Goal: Task Accomplishment & Management: Manage account settings

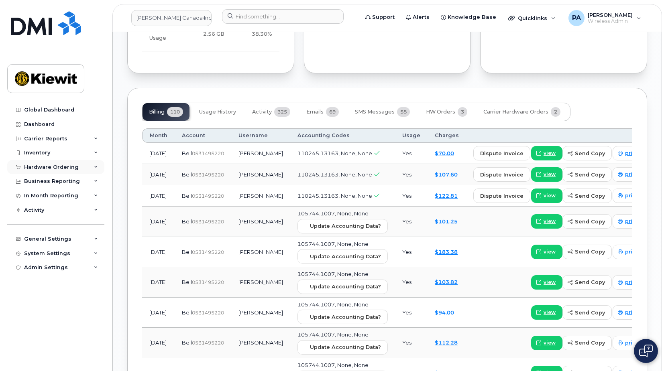
scroll to position [793, 0]
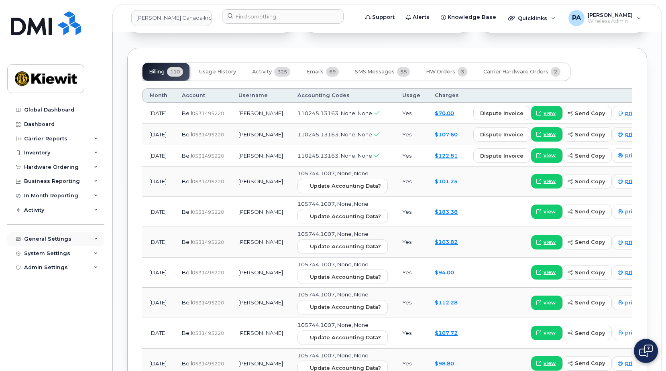
click at [51, 240] on div "General Settings" at bounding box center [47, 239] width 47 height 6
click at [68, 235] on div "General Settings" at bounding box center [55, 239] width 97 height 14
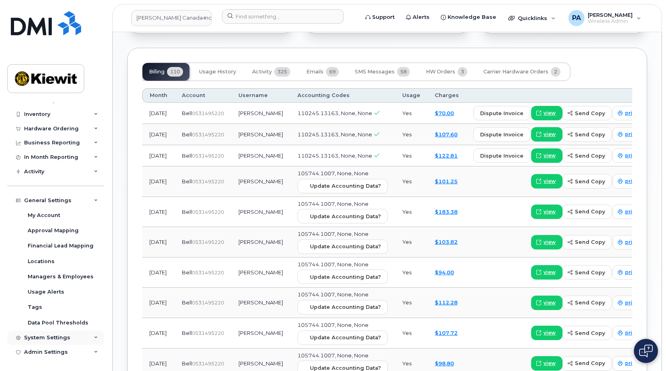
click at [48, 337] on div "System Settings" at bounding box center [47, 338] width 46 height 6
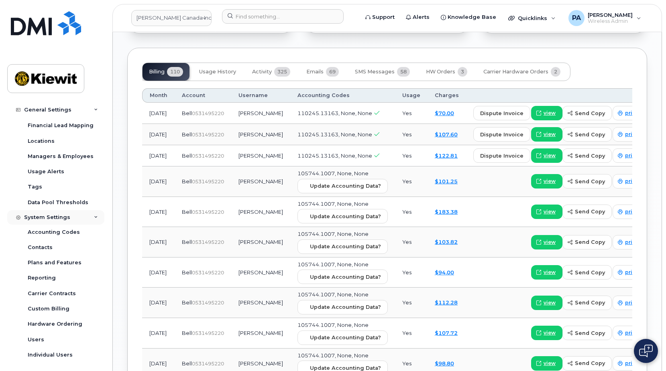
scroll to position [177, 0]
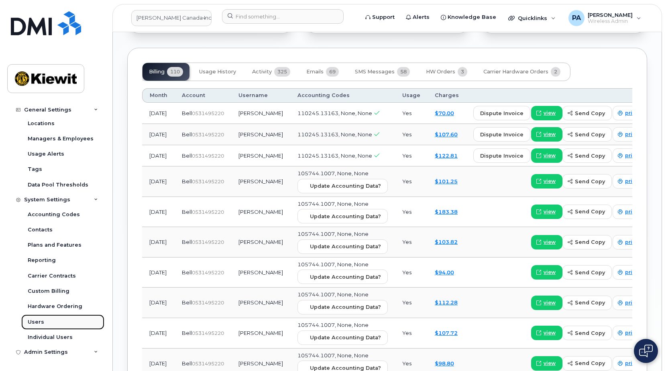
click at [34, 323] on div "Users" at bounding box center [36, 322] width 16 height 7
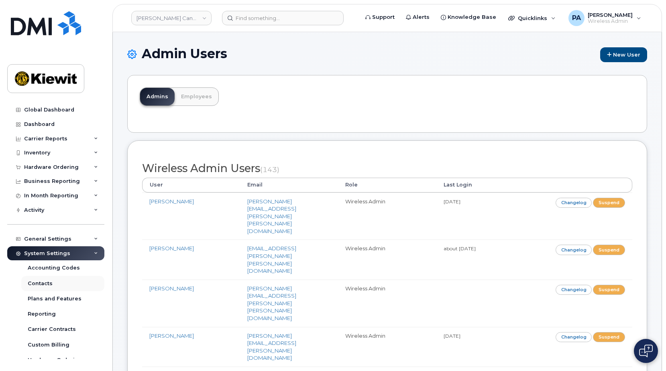
scroll to position [54, 0]
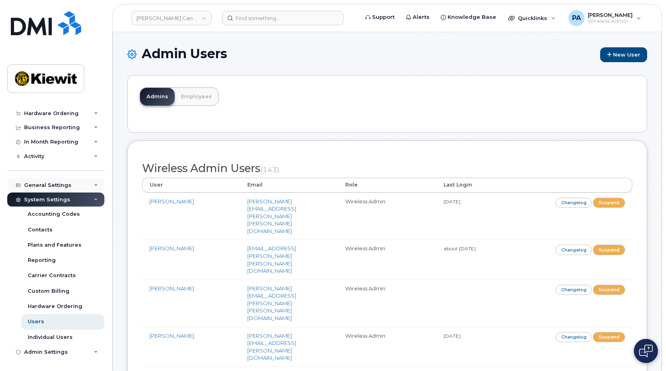
click at [48, 185] on div "General Settings" at bounding box center [47, 185] width 47 height 6
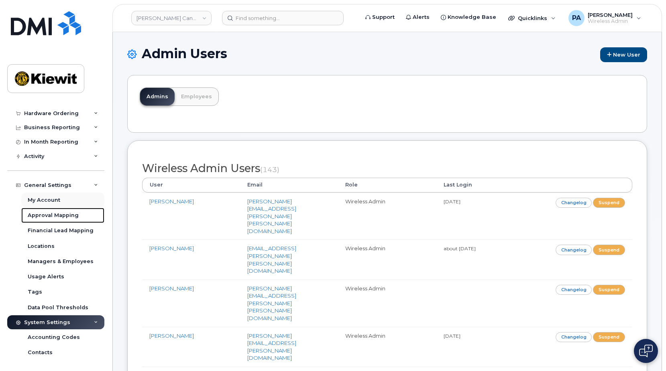
click at [51, 213] on div "Approval Mapping" at bounding box center [53, 215] width 51 height 7
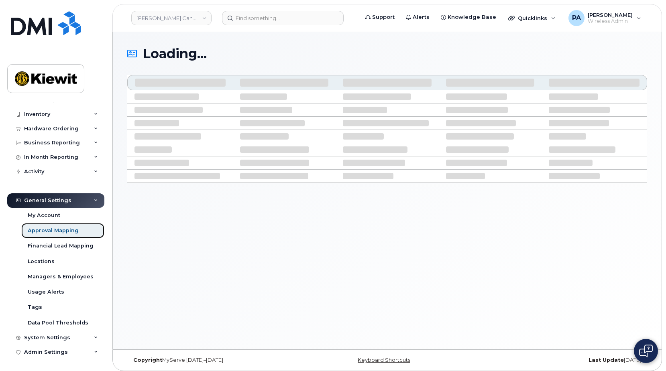
scroll to position [39, 0]
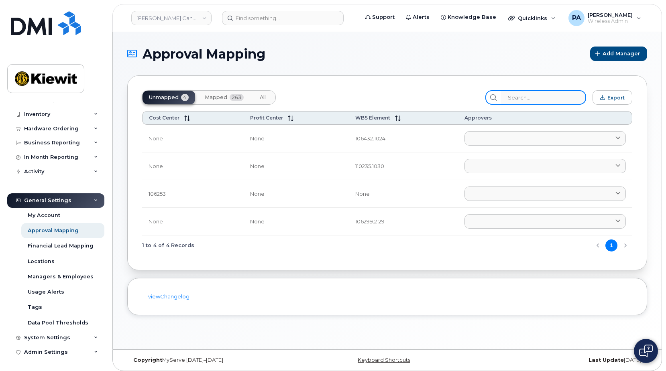
click at [565, 98] on input "search" at bounding box center [544, 97] width 86 height 14
click at [220, 97] on span "Mapped" at bounding box center [216, 97] width 22 height 6
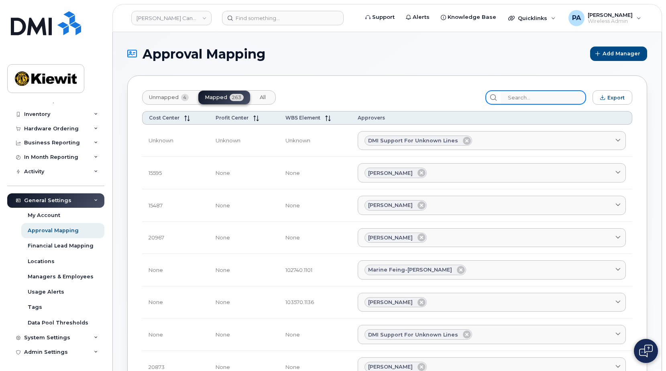
click at [534, 98] on input "search" at bounding box center [544, 97] width 86 height 14
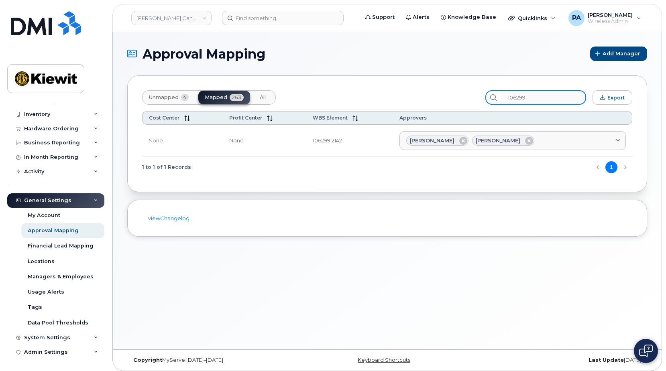
type input "106299"
click at [176, 98] on span "Unmapped" at bounding box center [164, 97] width 30 height 6
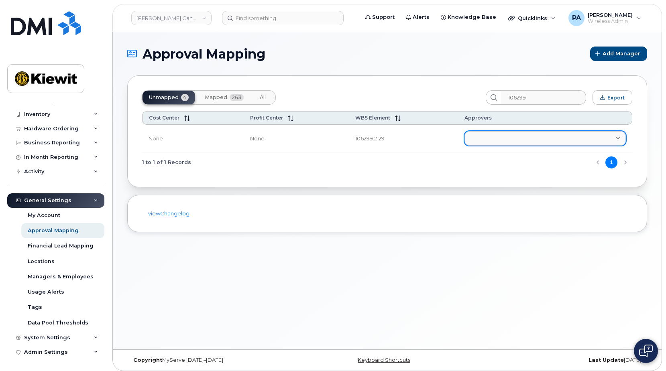
click at [497, 136] on link at bounding box center [544, 138] width 161 height 14
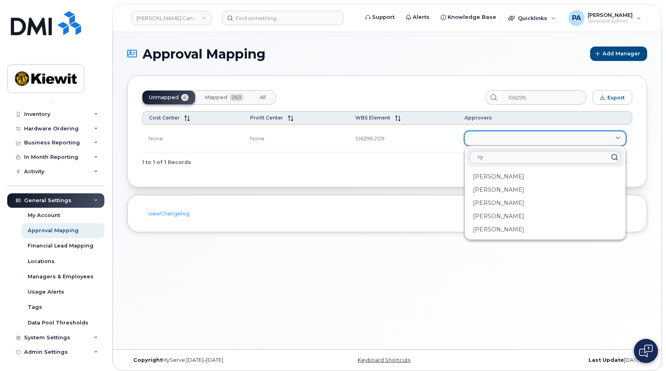
type input "r"
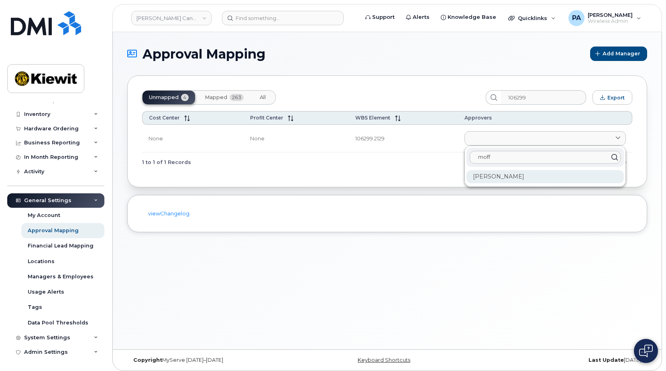
type input "moff"
click at [498, 181] on div "[PERSON_NAME]" at bounding box center [544, 176] width 157 height 13
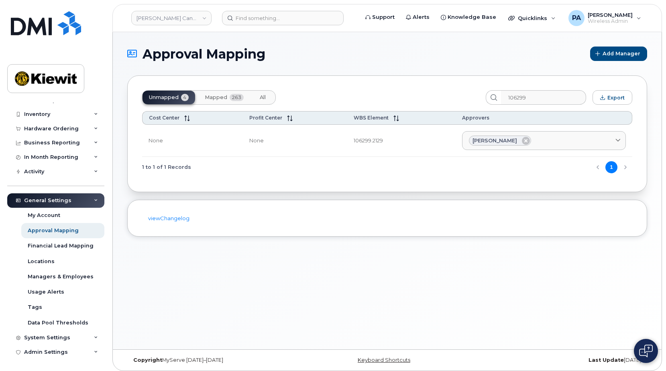
click at [221, 100] on span "Mapped" at bounding box center [216, 97] width 22 height 6
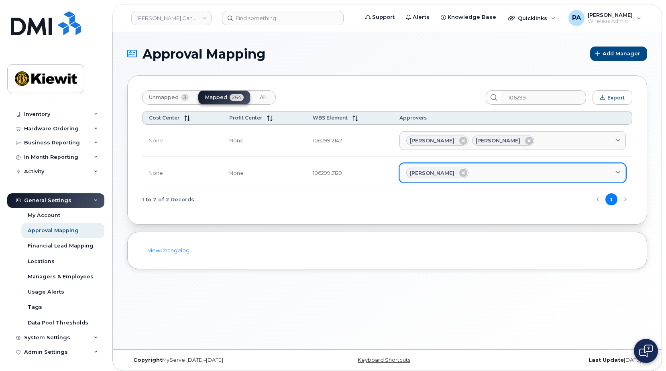
click at [490, 168] on div "[PERSON_NAME]" at bounding box center [512, 173] width 213 height 10
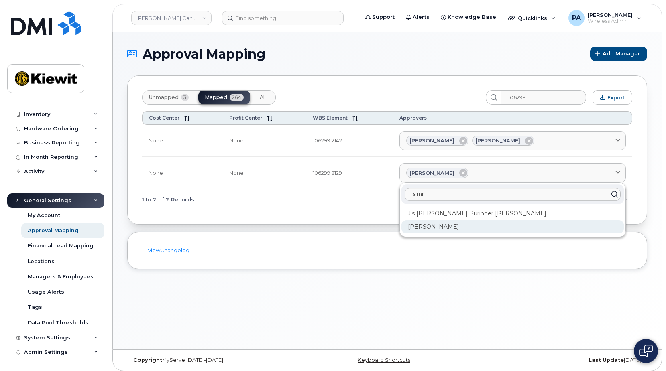
type input "simr"
click at [439, 227] on div "[PERSON_NAME]" at bounding box center [512, 226] width 222 height 13
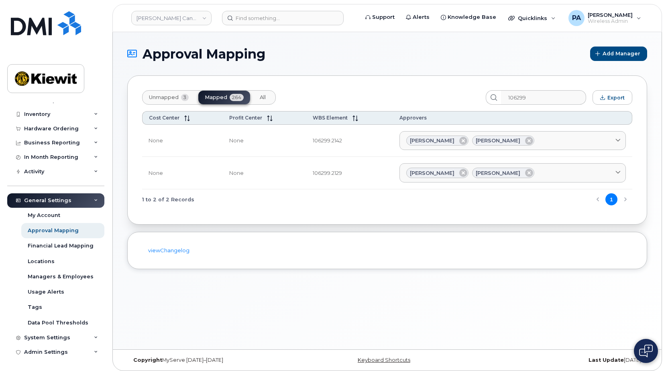
click at [164, 96] on span "Unmapped" at bounding box center [164, 97] width 30 height 6
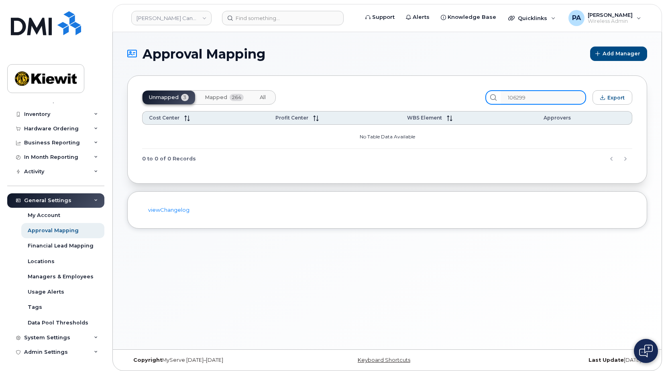
drag, startPoint x: 545, startPoint y: 98, endPoint x: 324, endPoint y: 73, distance: 221.8
click at [338, 76] on div "Unmapped 3 Mapped 264 All 106299 Export Cost Center Profit Center WBS Element A…" at bounding box center [387, 129] width 520 height 108
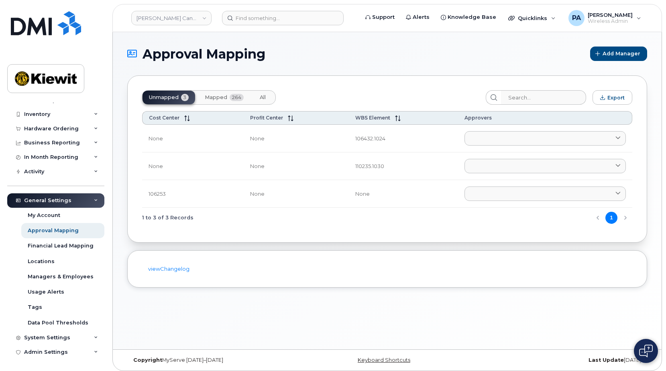
click at [214, 95] on span "Mapped" at bounding box center [216, 97] width 22 height 6
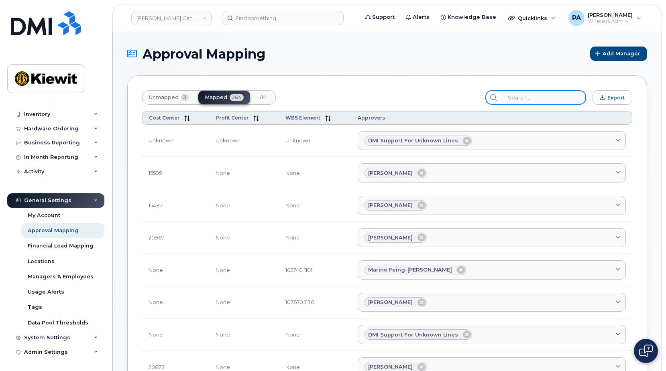
click at [535, 98] on input "search" at bounding box center [544, 97] width 86 height 14
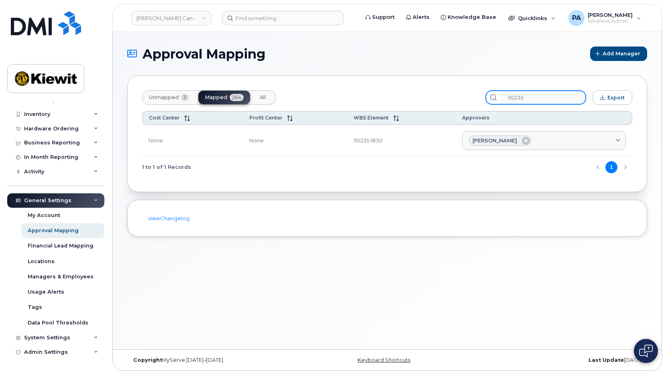
type input "110235"
click at [159, 97] on span "Unmapped" at bounding box center [164, 97] width 30 height 6
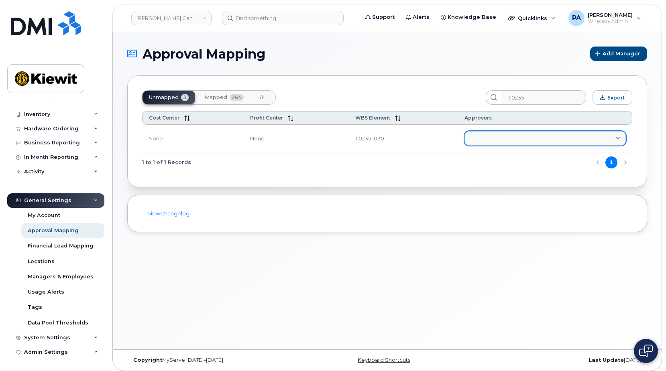
click at [500, 143] on link at bounding box center [544, 138] width 161 height 14
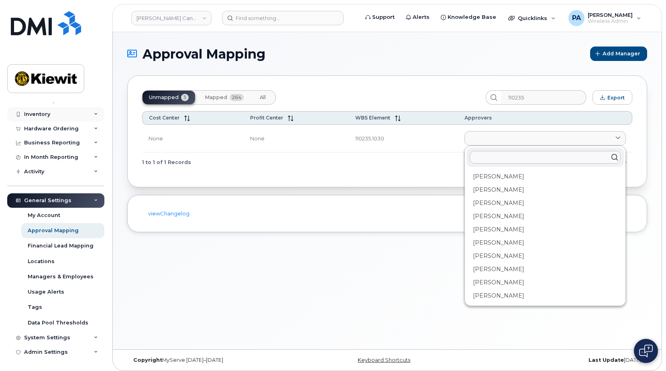
click at [45, 112] on div "Inventory" at bounding box center [37, 114] width 26 height 6
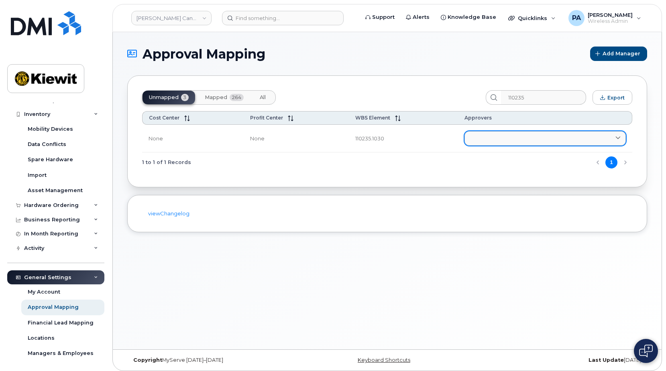
click at [489, 139] on link at bounding box center [544, 138] width 161 height 14
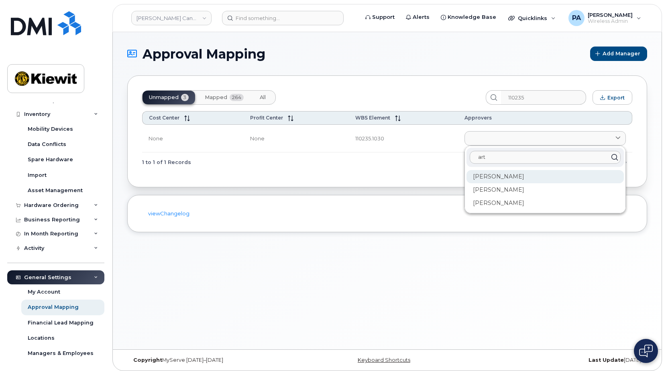
type input "art"
click at [485, 197] on div "Artem Kliuka" at bounding box center [544, 203] width 157 height 13
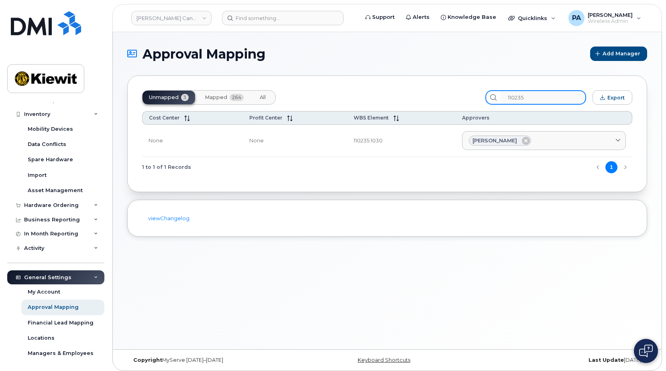
drag, startPoint x: 548, startPoint y: 100, endPoint x: 421, endPoint y: 108, distance: 126.7
click at [421, 108] on div "Unmapped 3 Mapped 264 All 110235 Export Cost Center Profit Center WBS Element A…" at bounding box center [387, 133] width 520 height 117
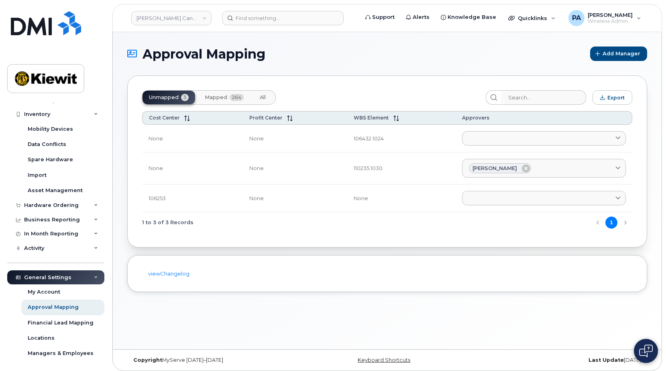
drag, startPoint x: 230, startPoint y: 98, endPoint x: 592, endPoint y: 126, distance: 362.8
click at [230, 98] on span "264" at bounding box center [237, 97] width 14 height 7
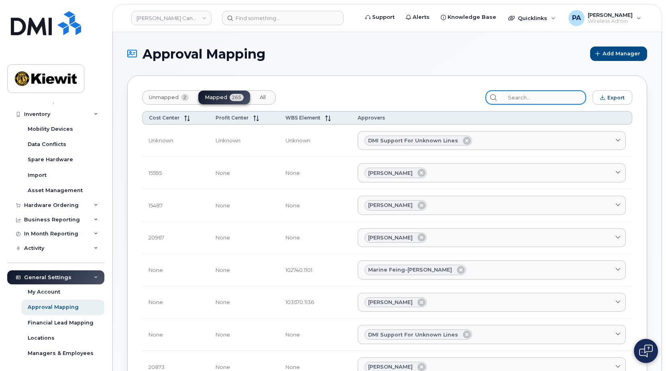
click at [526, 101] on input "search" at bounding box center [544, 97] width 86 height 14
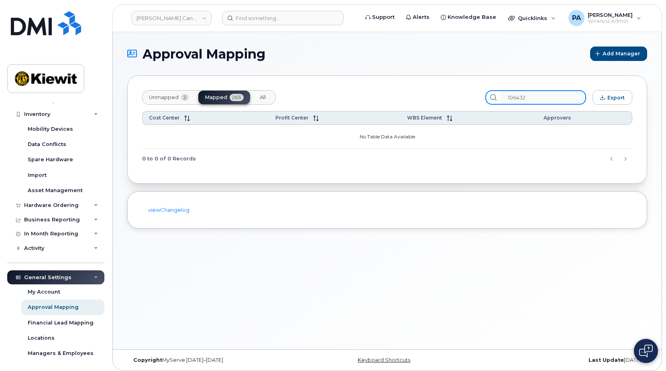
type input "106432"
click at [253, 94] on button "Unmapped 2" at bounding box center [262, 98] width 19 height 14
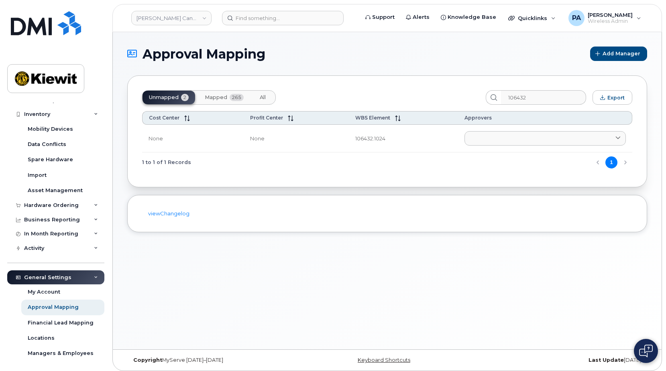
click at [219, 97] on span "Mapped" at bounding box center [216, 97] width 22 height 6
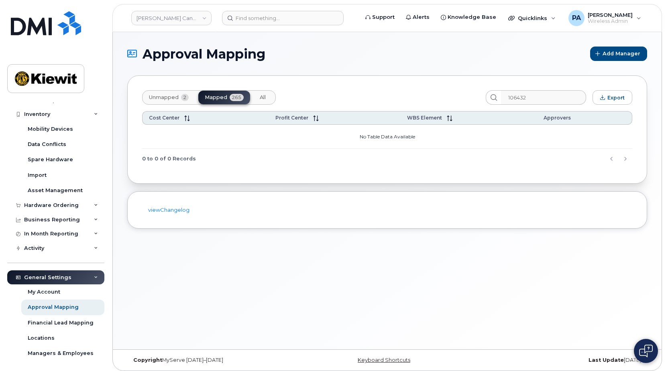
click at [269, 100] on button "All" at bounding box center [262, 98] width 19 height 14
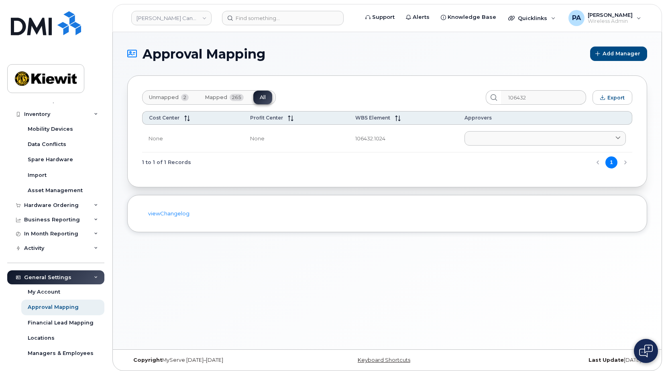
drag, startPoint x: 205, startPoint y: 98, endPoint x: 432, endPoint y: 104, distance: 227.3
click at [206, 98] on span "Mapped" at bounding box center [216, 97] width 22 height 6
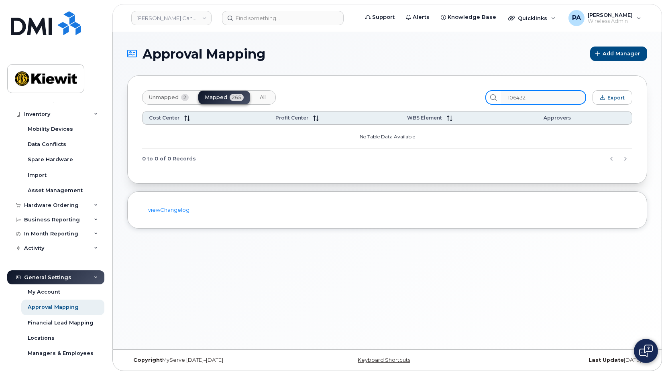
drag, startPoint x: 430, startPoint y: 92, endPoint x: 402, endPoint y: 95, distance: 28.3
click at [410, 93] on div "Unmapped 2 Mapped 265 All 106432 Export" at bounding box center [387, 97] width 490 height 14
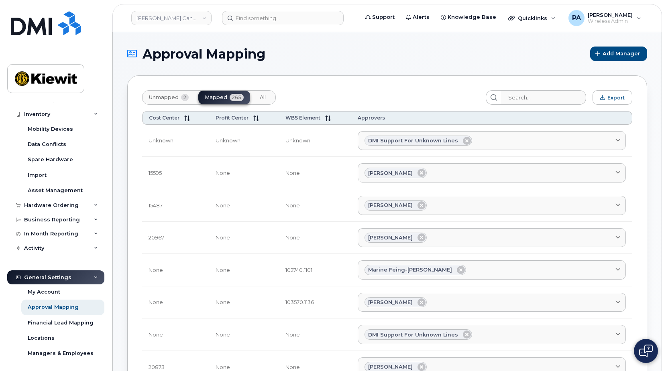
click at [170, 97] on span "Unmapped" at bounding box center [164, 97] width 30 height 6
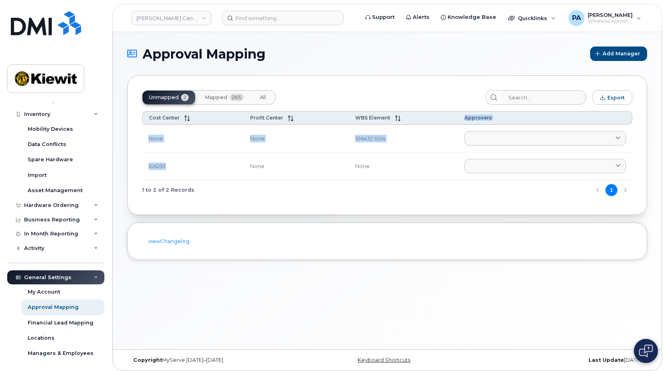
drag, startPoint x: 174, startPoint y: 167, endPoint x: 139, endPoint y: 165, distance: 34.6
click at [139, 165] on div "Unmapped 2 Mapped 265 All Export Cost Center Profit Center WBS Element Approver…" at bounding box center [387, 145] width 520 height 140
drag, startPoint x: 139, startPoint y: 165, endPoint x: 155, endPoint y: 166, distance: 15.7
click at [349, 167] on td "106253" at bounding box center [403, 167] width 109 height 28
click at [349, 166] on td "106253" at bounding box center [403, 167] width 109 height 28
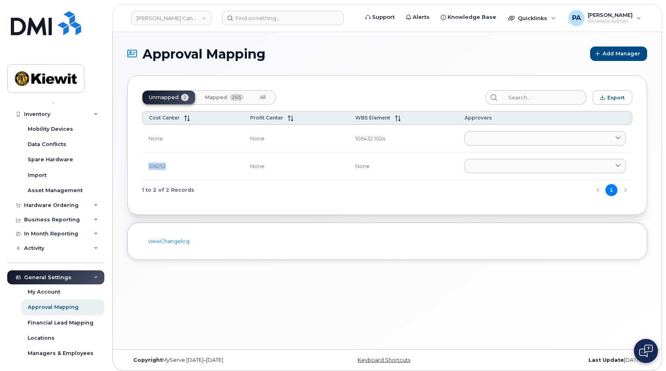
click at [349, 166] on td "106253" at bounding box center [403, 167] width 109 height 28
copy td "106253"
click at [482, 166] on link at bounding box center [544, 166] width 161 height 14
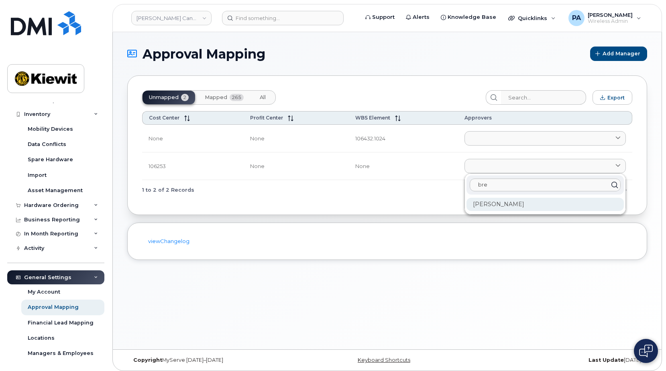
type input "bre"
click at [499, 206] on div "[PERSON_NAME]" at bounding box center [544, 204] width 157 height 13
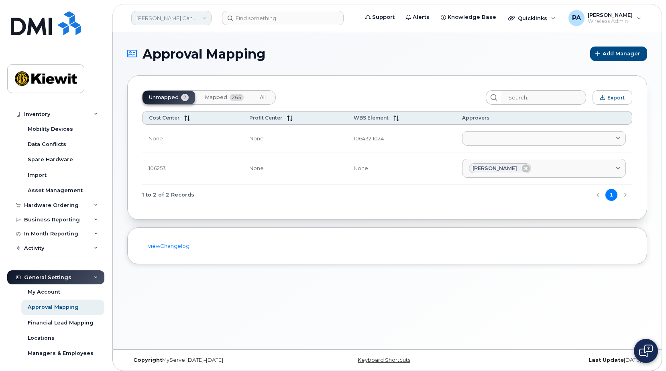
click at [156, 21] on link "[PERSON_NAME] Canada Inc" at bounding box center [171, 18] width 80 height 14
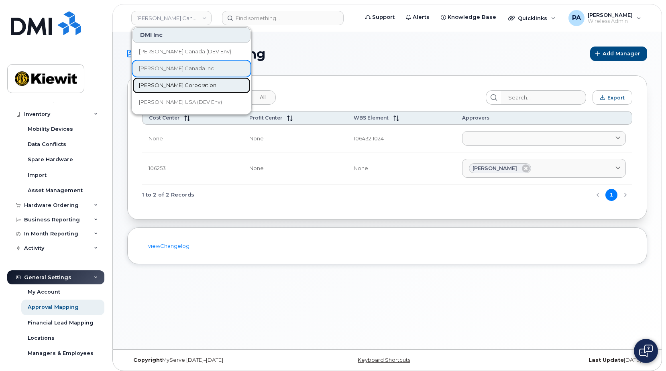
click at [158, 85] on span "Kiewit Corporation" at bounding box center [177, 85] width 77 height 8
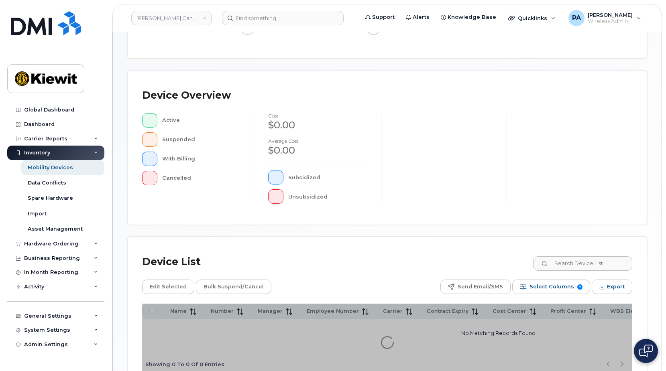
scroll to position [214, 0]
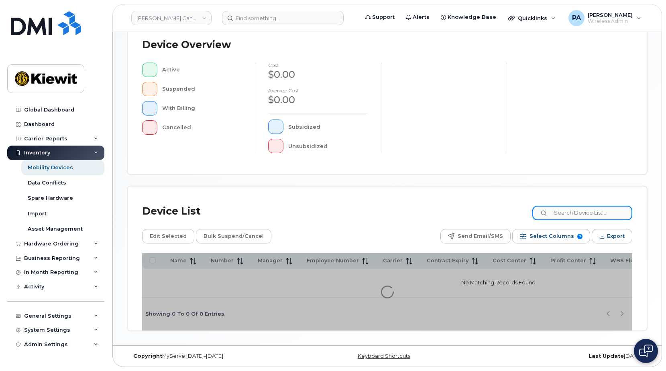
click at [574, 210] on input at bounding box center [582, 213] width 100 height 14
type input "1"
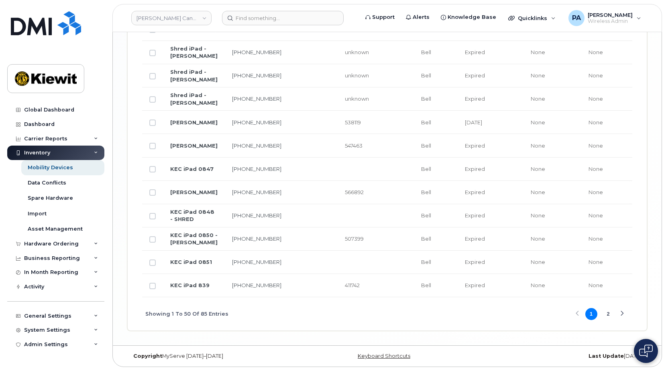
scroll to position [1566, 0]
click at [624, 314] on div "Next Page" at bounding box center [621, 314] width 5 height 5
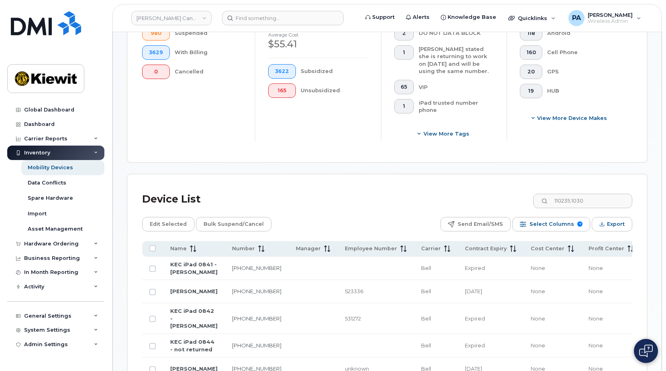
scroll to position [442, 0]
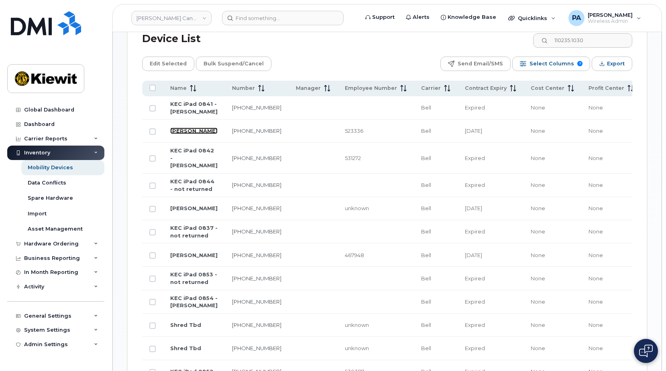
click at [183, 134] on link "Breanna Stadlwieser" at bounding box center [193, 131] width 47 height 6
click at [585, 42] on input "110235.1030" at bounding box center [582, 40] width 100 height 14
drag, startPoint x: 594, startPoint y: 39, endPoint x: 513, endPoint y: 35, distance: 81.2
click at [513, 35] on div "Device List 110235.1030" at bounding box center [387, 39] width 490 height 21
paste input "06253"
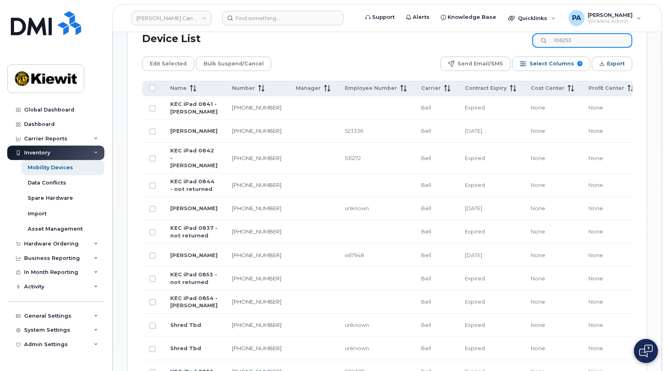
type input "106253"
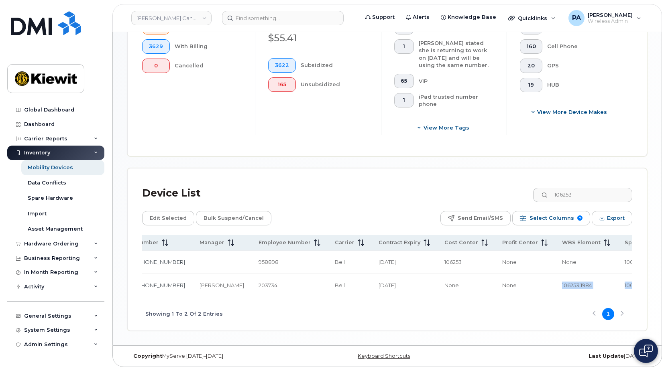
scroll to position [0, 106]
drag, startPoint x: 600, startPoint y: 285, endPoint x: 539, endPoint y: 287, distance: 61.1
click at [546, 287] on td "106253.1984" at bounding box center [577, 285] width 63 height 23
copy span "106253.1984"
click at [187, 298] on div "Showing 1 To 2 Of 2 Entries 1" at bounding box center [387, 313] width 490 height 33
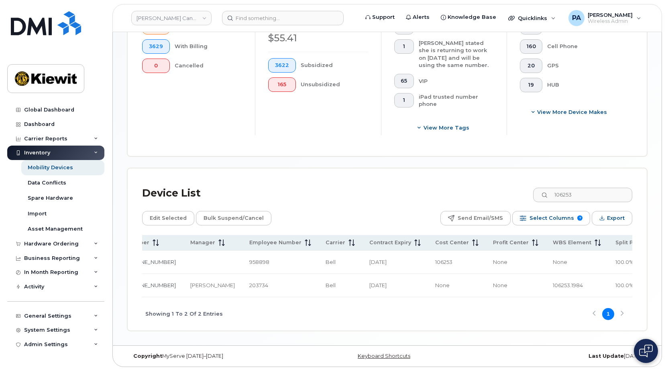
click at [164, 297] on div "Name Number Manager Employee Number Carrier Contract Expiry Cost Center Profit …" at bounding box center [387, 283] width 490 height 96
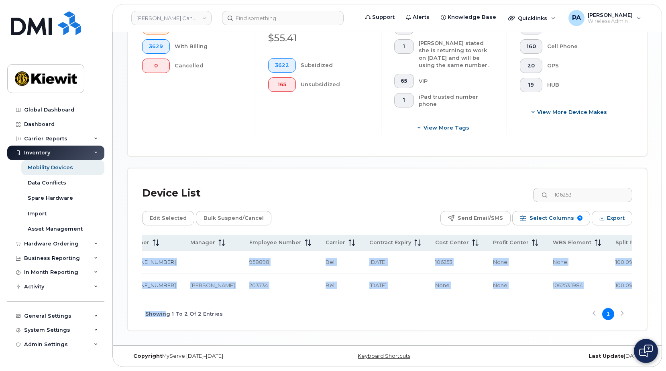
scroll to position [0, 0]
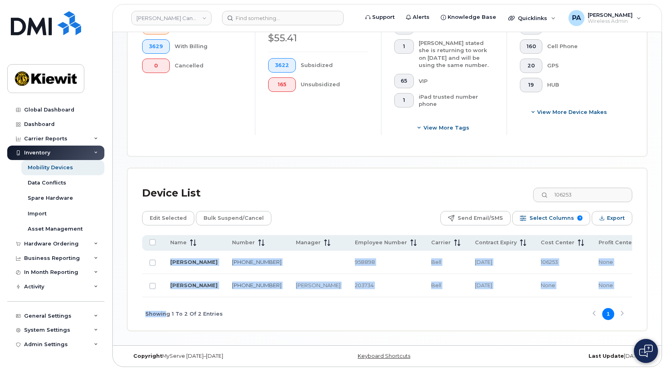
copy div "Name Number Manager Employee Number Carrier Contract Expiry Cost Center Profit …"
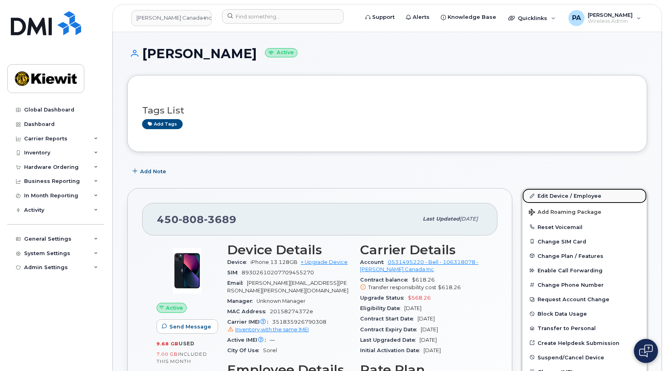
click at [546, 195] on link "Edit Device / Employee" at bounding box center [584, 196] width 124 height 14
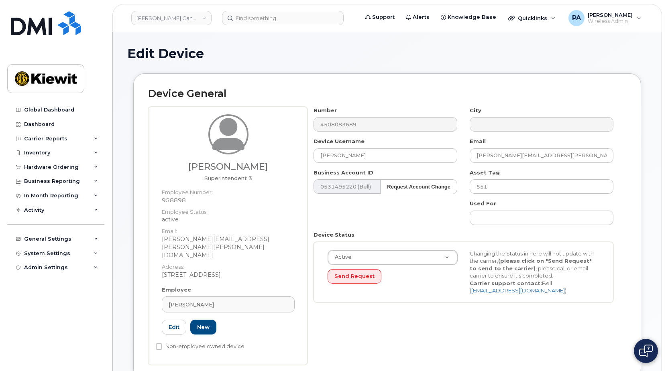
select select "14059"
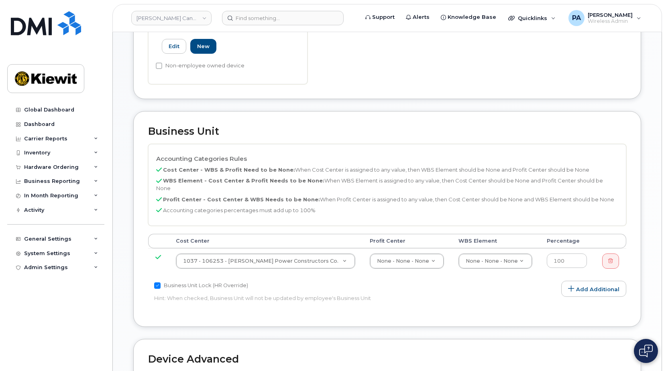
scroll to position [321, 0]
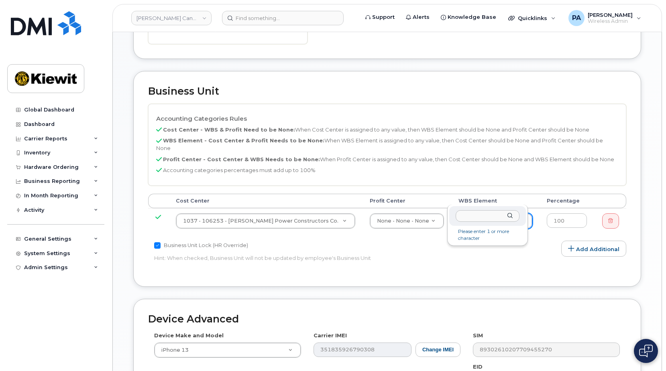
type input "Eddy Blackburn 450-808-3689 958898 Bell May 2027 106253 None None 100.0% 1037 N…"
drag, startPoint x: 511, startPoint y: 197, endPoint x: 507, endPoint y: 196, distance: 4.0
type input "Eddy Blackburn 450-808-3689 958898 Bell May 2027 106253 None None 100.0% 1037 N…"
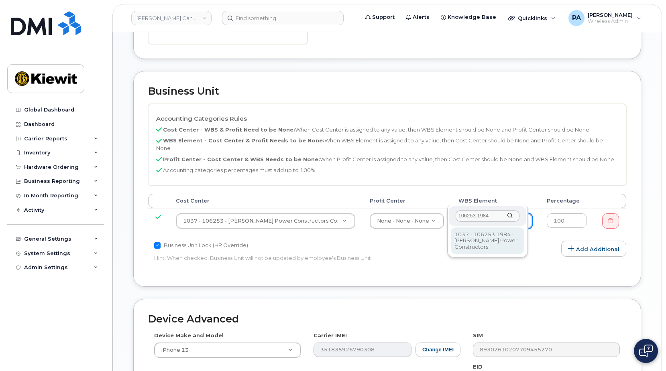
type input "106253.1984"
type input "34113752"
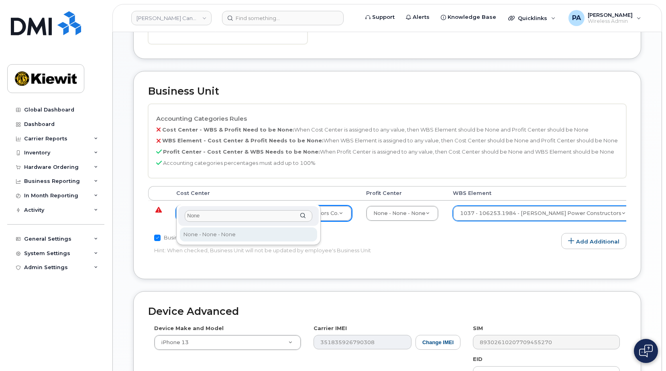
type input "None"
type input "13383"
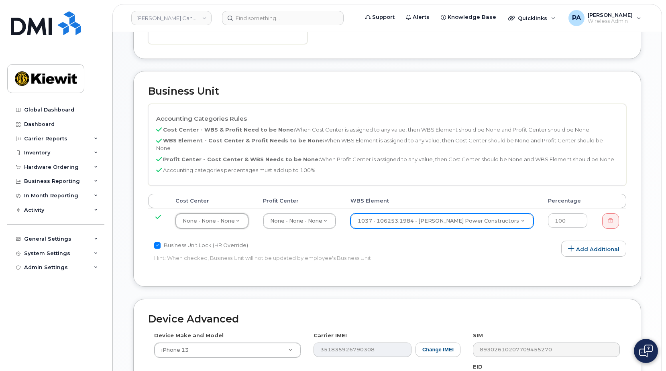
scroll to position [465, 0]
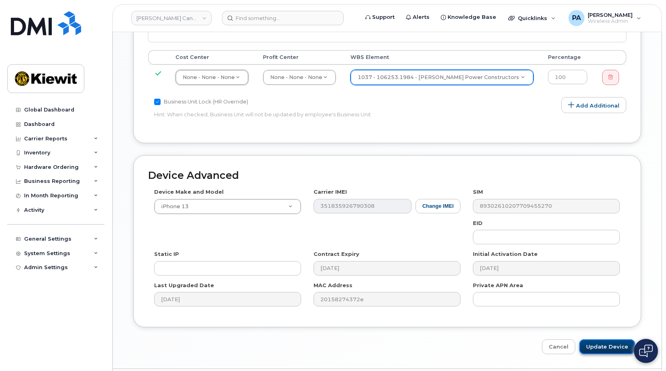
click at [603, 340] on input "Update Device" at bounding box center [607, 347] width 56 height 15
type input "Saving..."
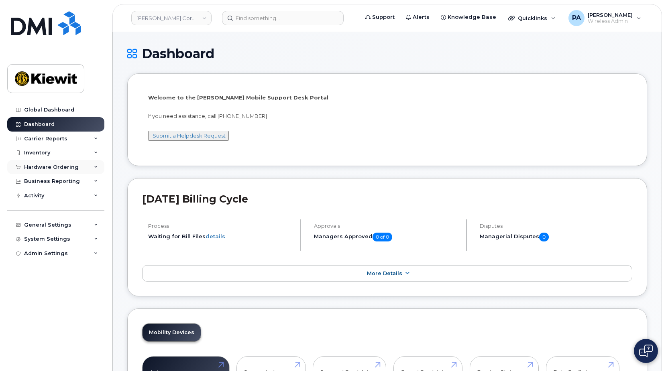
click at [72, 168] on div "Hardware Ordering" at bounding box center [51, 167] width 55 height 6
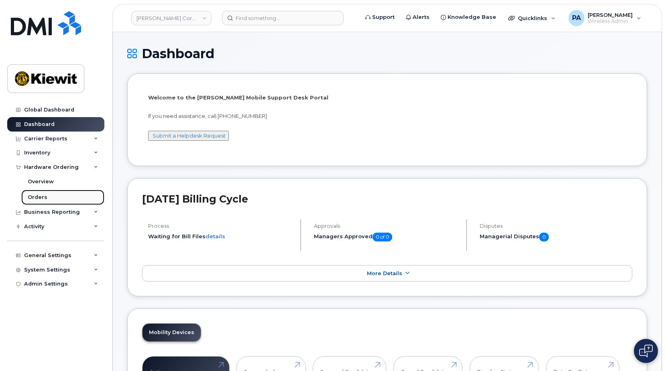
click at [37, 198] on div "Orders" at bounding box center [38, 197] width 20 height 7
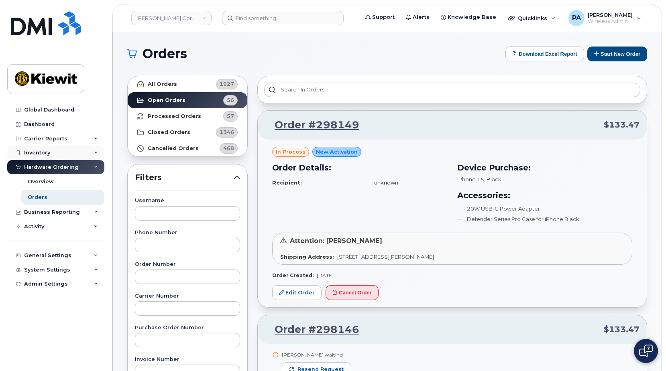
click at [48, 152] on div "Inventory" at bounding box center [37, 153] width 26 height 6
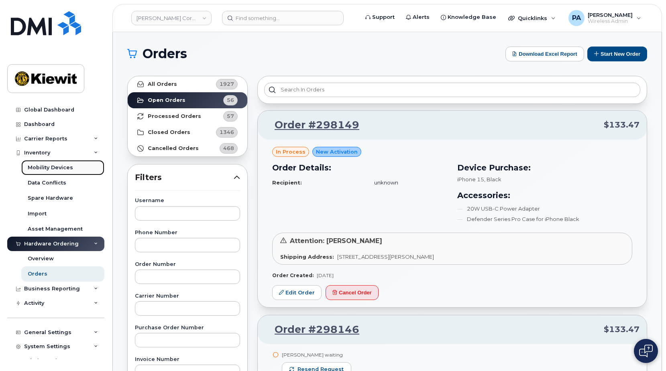
click at [48, 166] on div "Mobility Devices" at bounding box center [50, 167] width 45 height 7
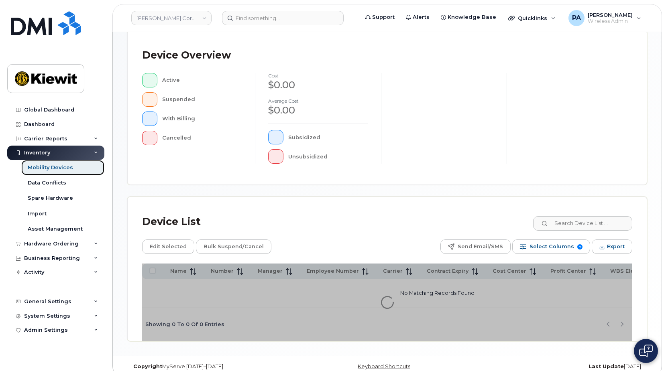
scroll to position [214, 0]
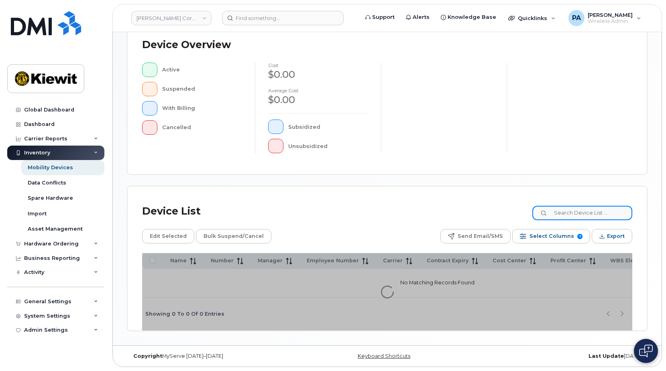
click at [576, 208] on input at bounding box center [582, 213] width 100 height 14
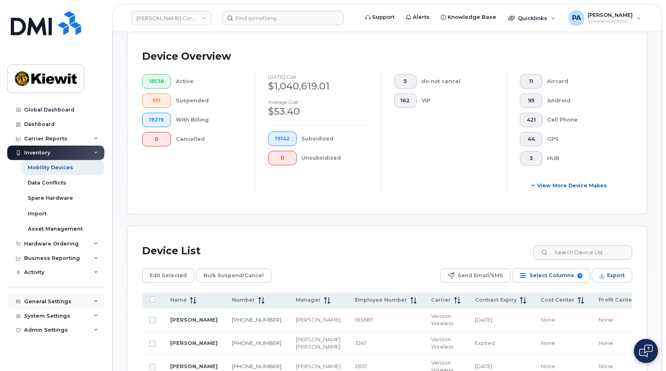
click at [58, 304] on div "General Settings" at bounding box center [47, 302] width 47 height 6
click at [56, 332] on div "Approval Mapping" at bounding box center [53, 331] width 51 height 7
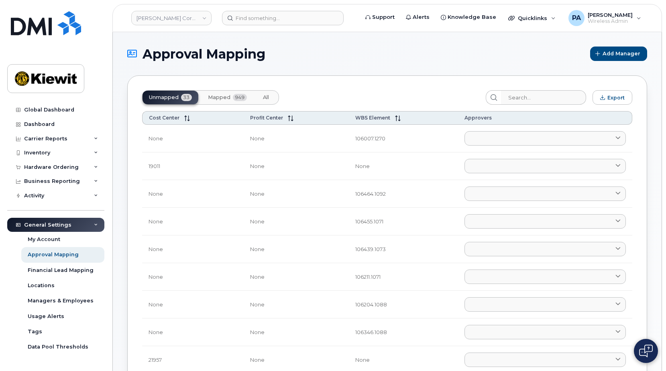
drag, startPoint x: 231, startPoint y: 100, endPoint x: 442, endPoint y: 102, distance: 211.2
click at [231, 99] on button "Mapped 949" at bounding box center [228, 98] width 52 height 14
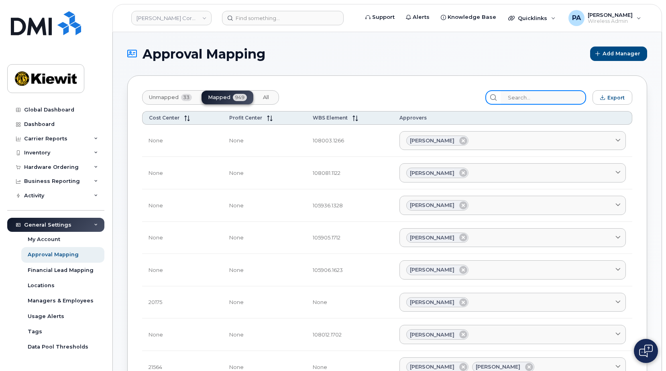
click at [524, 99] on input "search" at bounding box center [544, 97] width 86 height 14
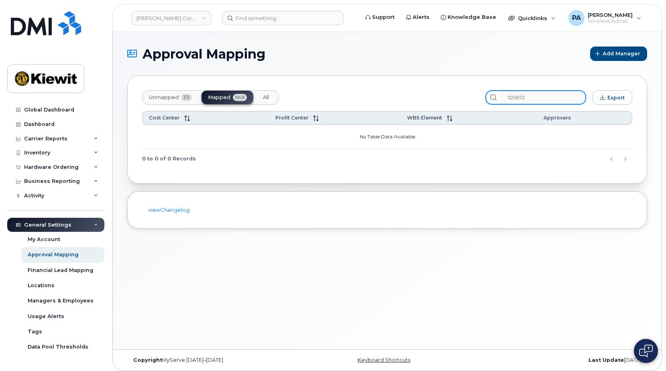
type input "105672"
click at [173, 98] on span "Unmapped" at bounding box center [164, 97] width 30 height 6
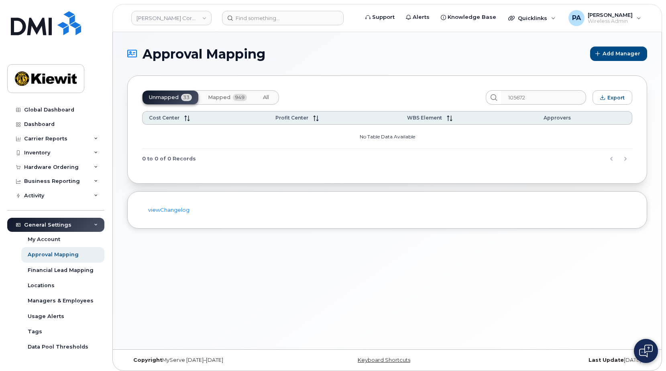
click at [216, 98] on span "Mapped" at bounding box center [219, 97] width 22 height 6
click at [264, 94] on button "All" at bounding box center [266, 98] width 19 height 14
click at [222, 102] on button "Mapped 949" at bounding box center [228, 98] width 52 height 14
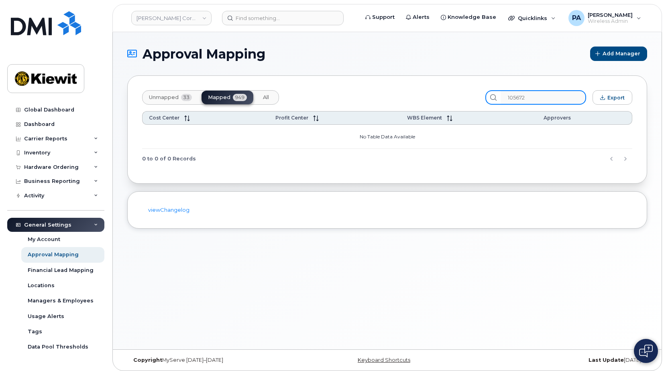
click at [549, 98] on input "105672" at bounding box center [544, 97] width 86 height 14
click at [169, 98] on span "Unmapped" at bounding box center [164, 97] width 30 height 6
drag, startPoint x: 547, startPoint y: 99, endPoint x: 458, endPoint y: 94, distance: 89.3
click at [458, 94] on div "Unmapped 33 Mapped 949 All 105672 Export" at bounding box center [387, 97] width 490 height 14
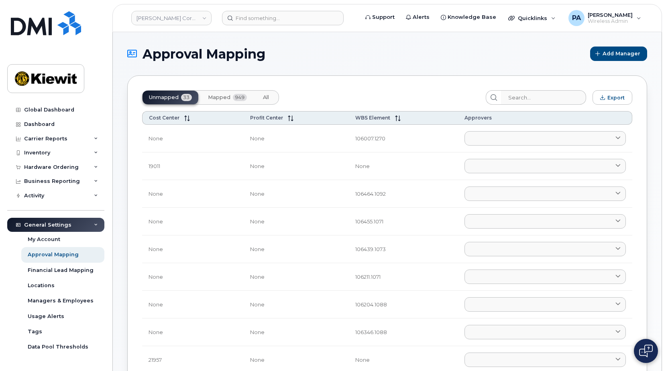
click at [226, 95] on span "Mapped" at bounding box center [219, 97] width 22 height 6
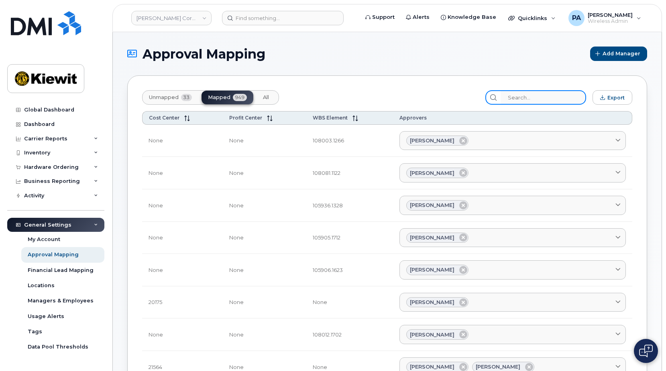
click at [545, 96] on input "search" at bounding box center [544, 97] width 86 height 14
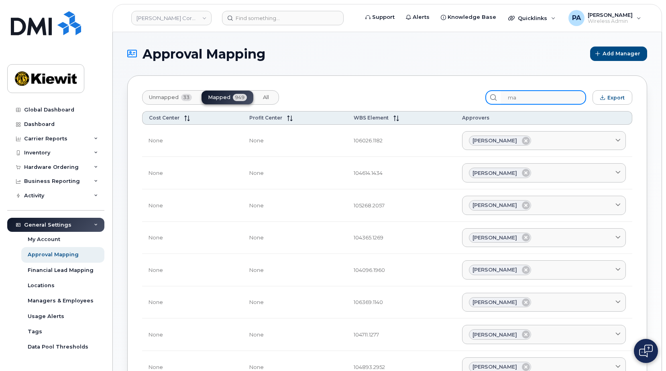
type input "m"
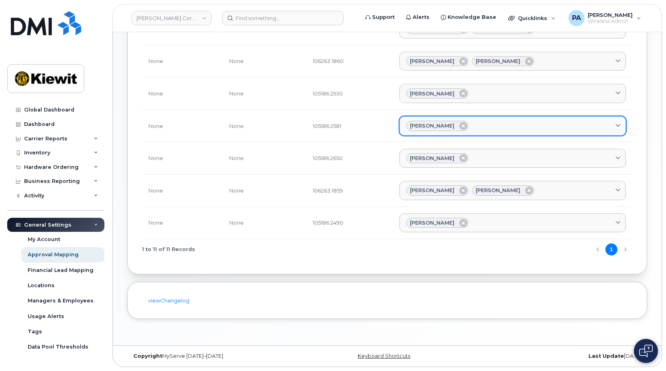
scroll to position [0, 0]
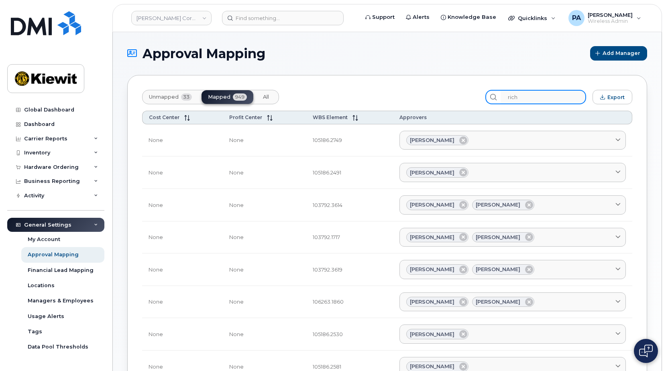
type input "rich"
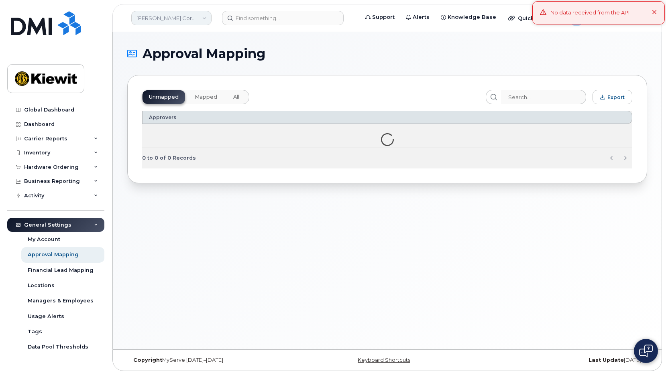
click at [201, 18] on link "[PERSON_NAME] Corporation" at bounding box center [171, 18] width 80 height 14
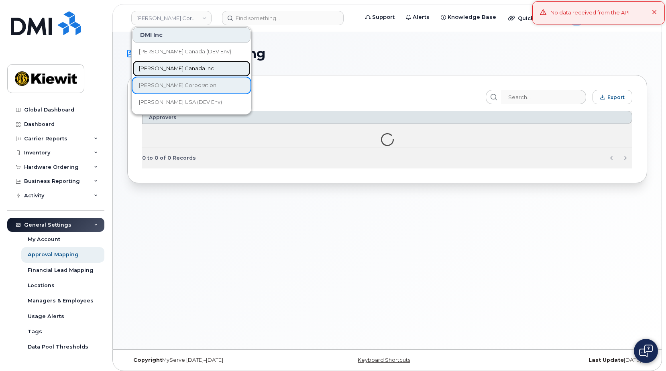
click at [180, 69] on span "[PERSON_NAME] Canada Inc" at bounding box center [176, 69] width 75 height 8
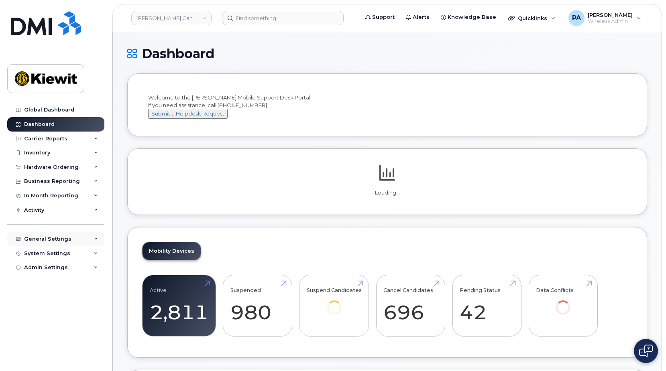
click at [56, 236] on div "General Settings" at bounding box center [47, 239] width 47 height 6
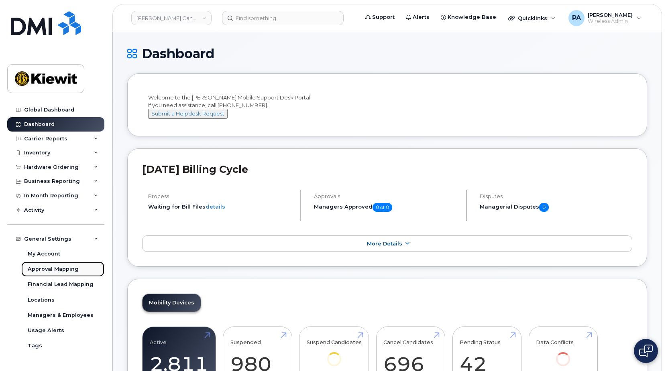
click at [48, 269] on div "Approval Mapping" at bounding box center [53, 269] width 51 height 7
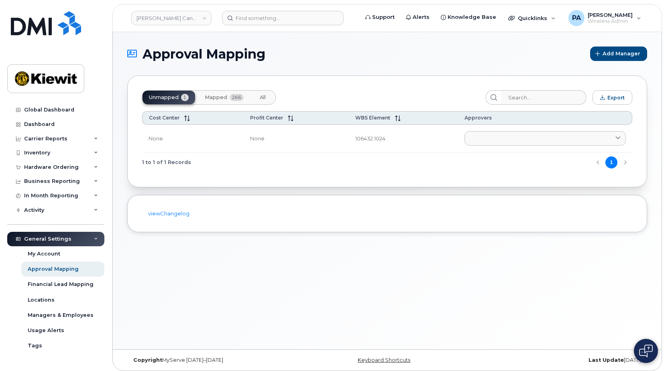
click at [230, 102] on button "Mapped 266" at bounding box center [224, 98] width 52 height 14
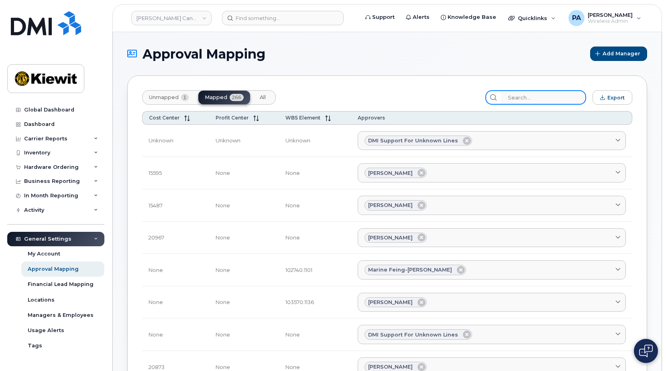
click at [538, 102] on input "search" at bounding box center [544, 97] width 86 height 14
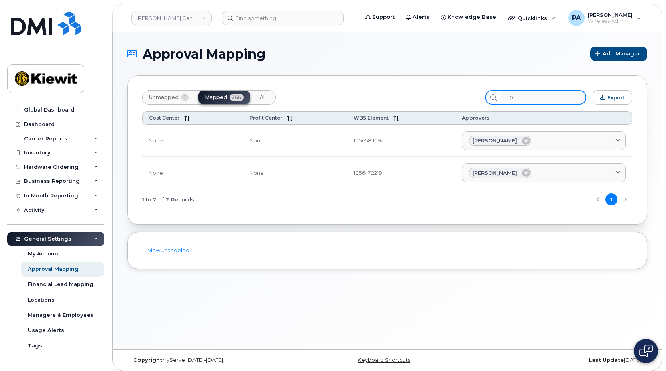
type input "1"
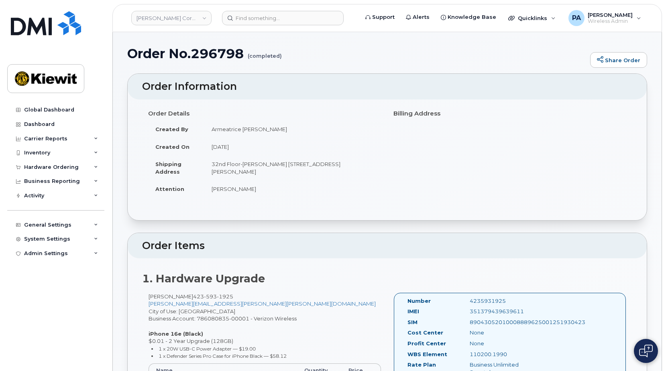
click at [219, 130] on td "Armeatrice [PERSON_NAME]" at bounding box center [292, 129] width 177 height 18
click at [219, 130] on td "Armeatrice Hargro" at bounding box center [292, 129] width 177 height 18
copy td "Armeatrice"
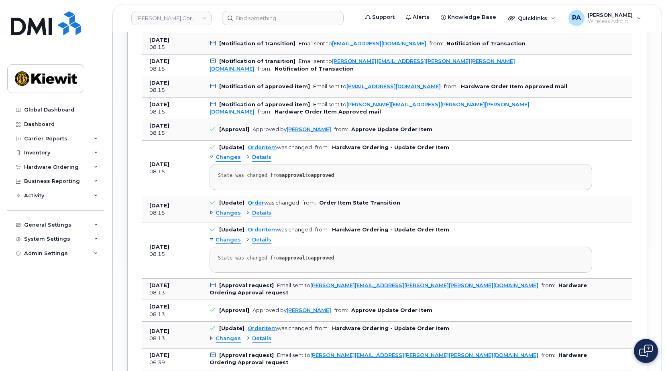
scroll to position [1084, 0]
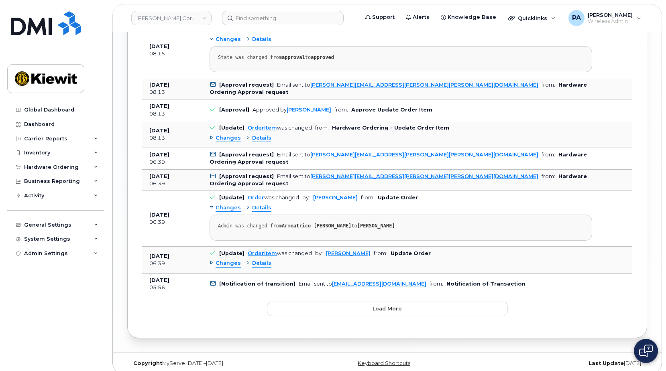
click at [222, 208] on span "Changes" at bounding box center [228, 208] width 25 height 8
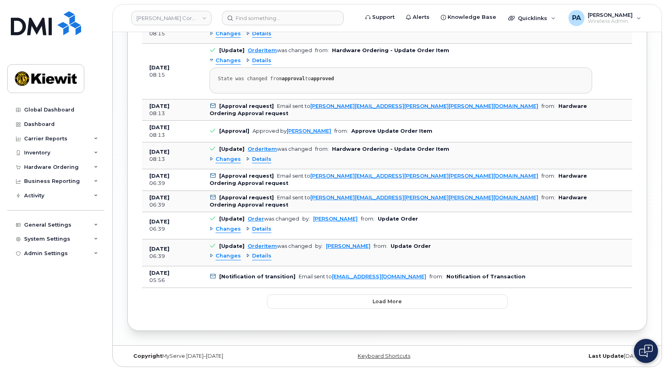
click at [254, 230] on span "Details" at bounding box center [261, 230] width 19 height 8
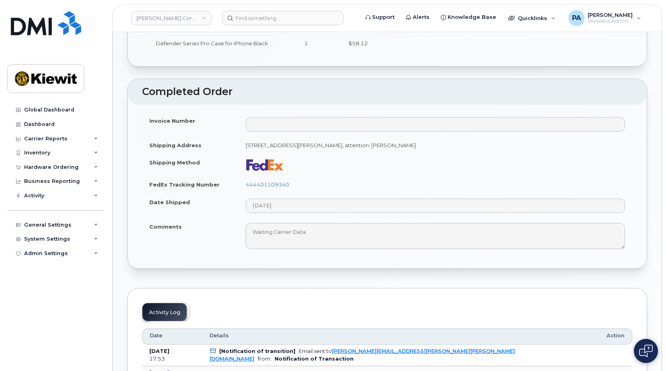
scroll to position [321, 0]
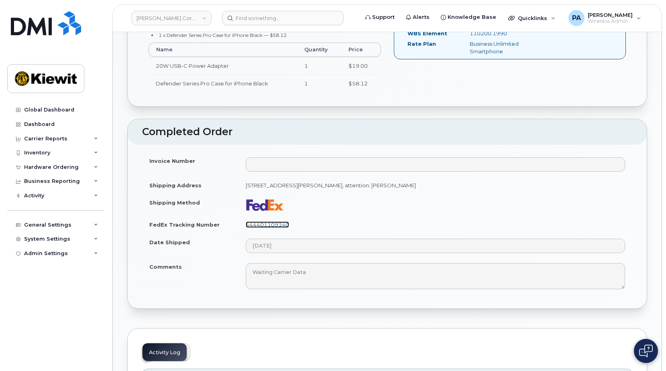
click at [264, 222] on link "444401109340" at bounding box center [267, 225] width 43 height 6
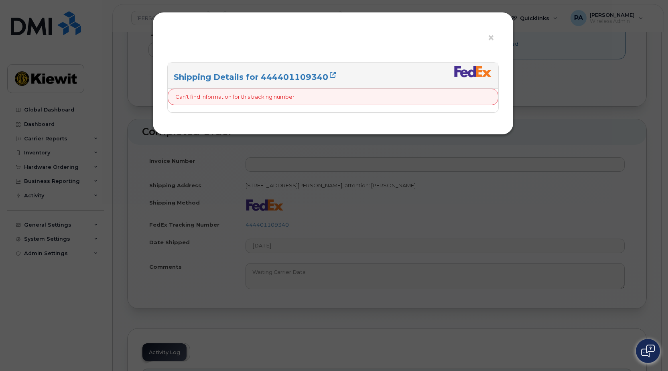
click at [285, 70] on div "Shipping Details for 444401109340" at bounding box center [333, 76] width 331 height 26
click at [258, 76] on link "Shipping Details for 444401109340" at bounding box center [255, 77] width 162 height 10
click at [257, 80] on link "Shipping Details for 444401109340" at bounding box center [255, 77] width 162 height 10
click at [493, 39] on span "×" at bounding box center [491, 38] width 7 height 15
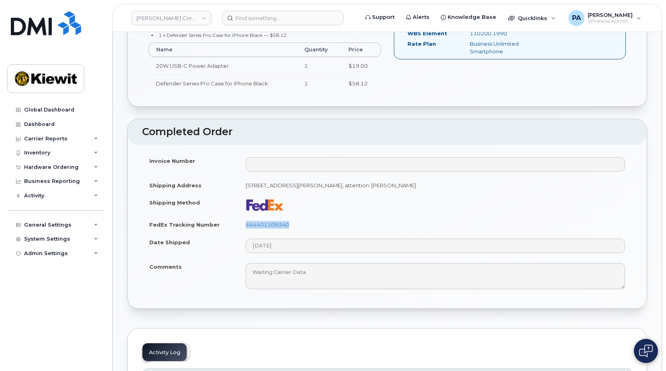
drag, startPoint x: 241, startPoint y: 228, endPoint x: 289, endPoint y: 230, distance: 47.8
click at [289, 230] on td "444401109340" at bounding box center [435, 225] width 394 height 18
copy link "444401109340"
